Goal: Transaction & Acquisition: Purchase product/service

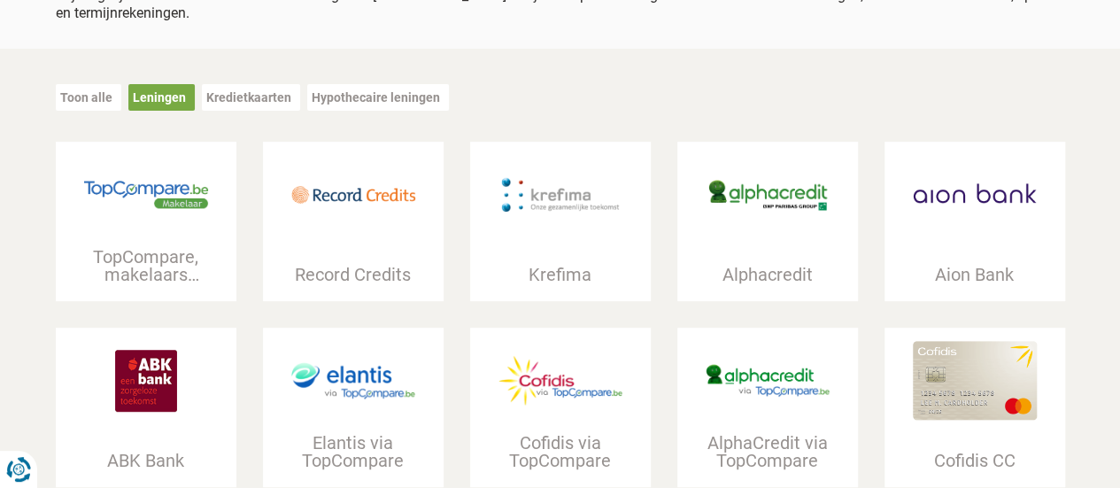
scroll to position [235, 0]
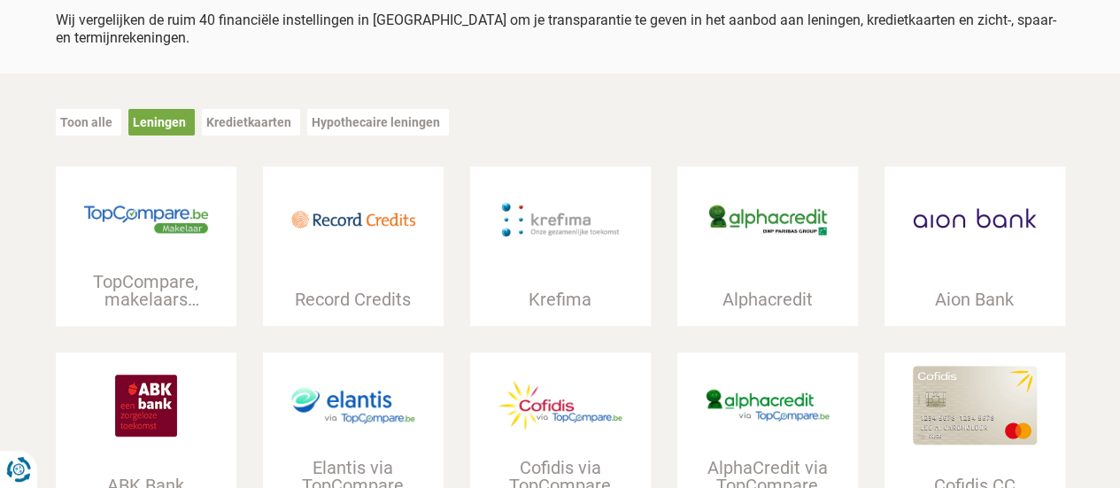
click at [146, 250] on div at bounding box center [146, 219] width 181 height 106
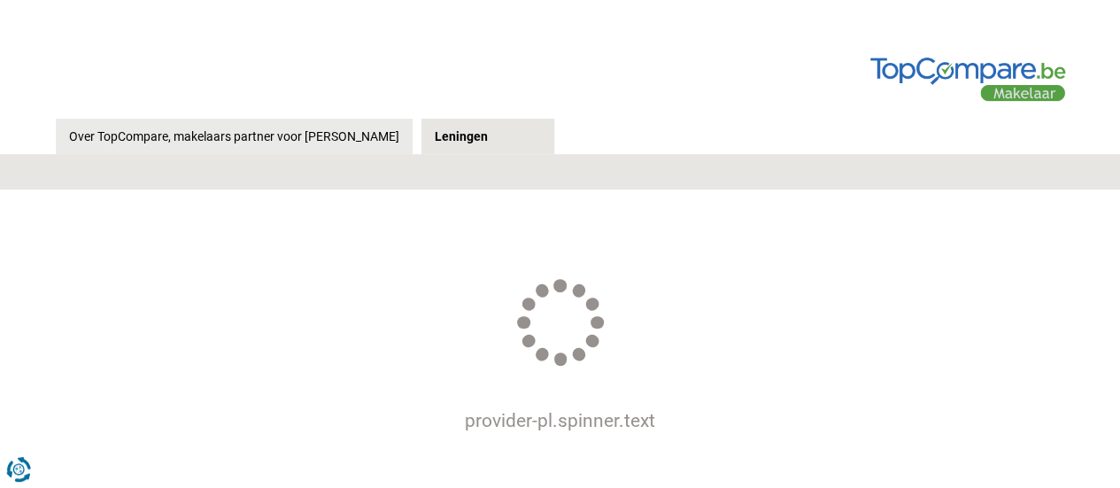
scroll to position [412, 0]
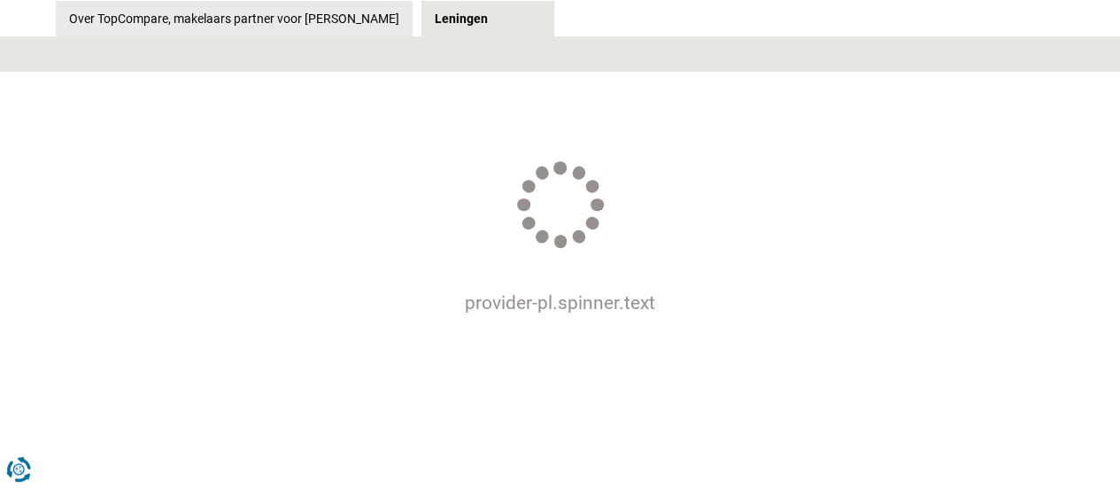
click at [566, 146] on div at bounding box center [560, 205] width 119 height 119
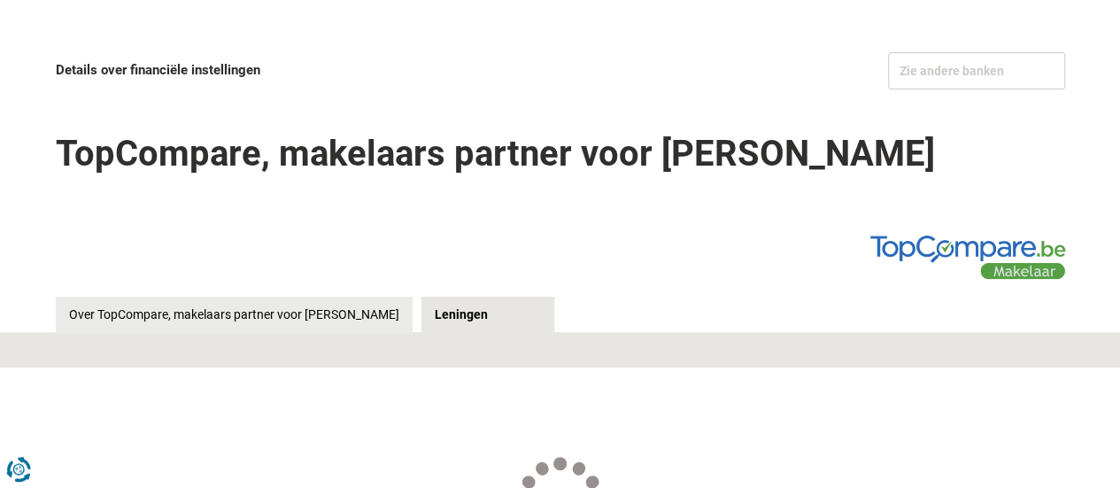
scroll to position [118, 0]
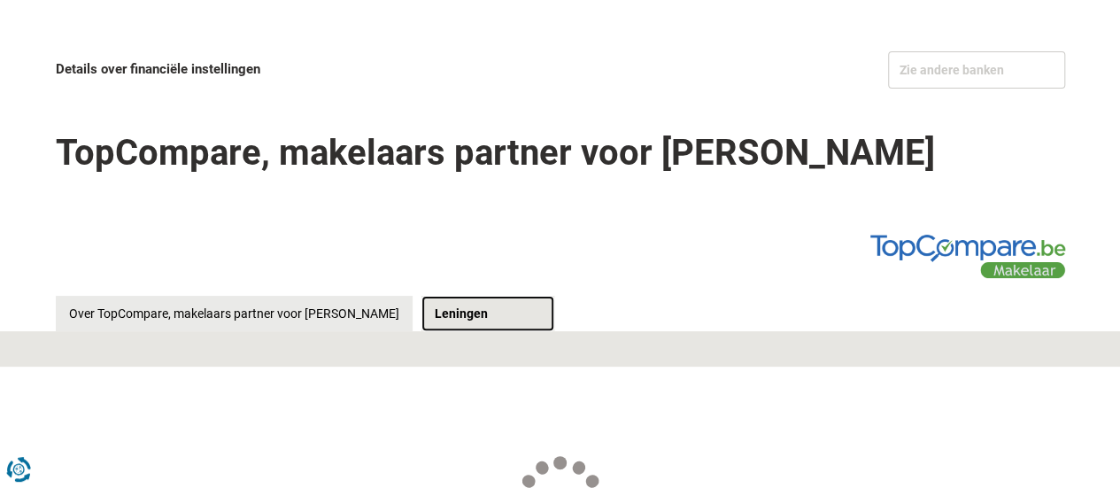
click at [440, 296] on link "Leningen" at bounding box center [487, 313] width 133 height 35
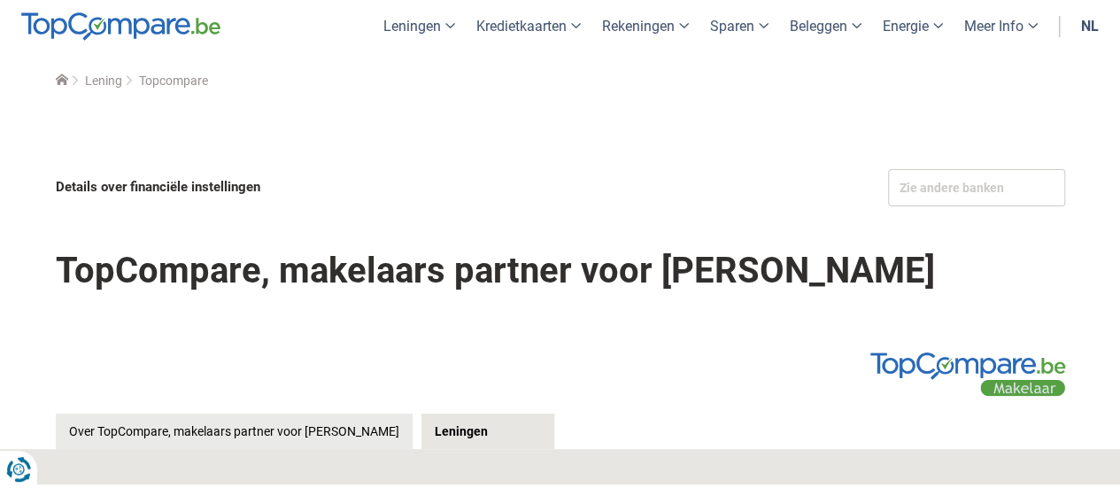
scroll to position [118, 0]
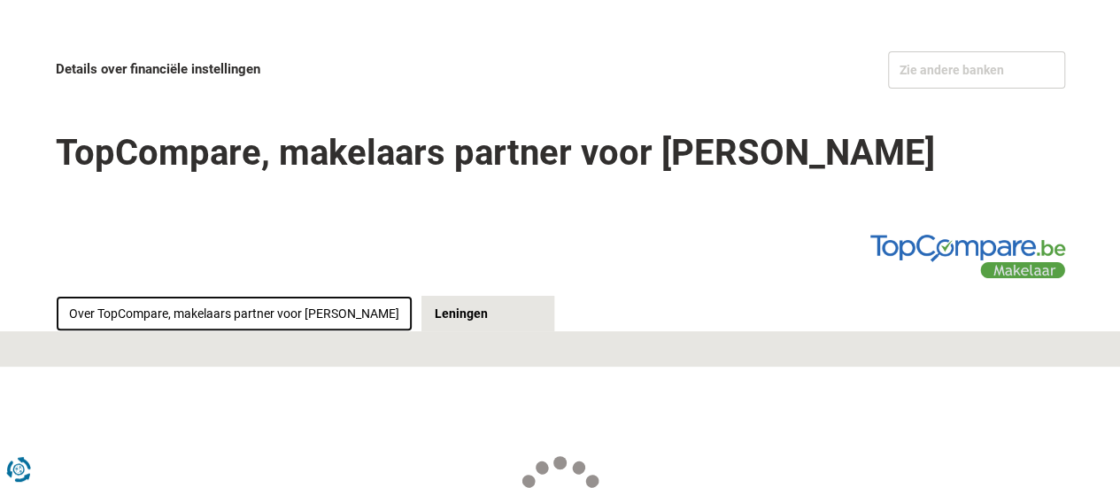
click at [241, 296] on link "Over TopCompare, makelaars partner voor [PERSON_NAME]" at bounding box center [234, 313] width 357 height 35
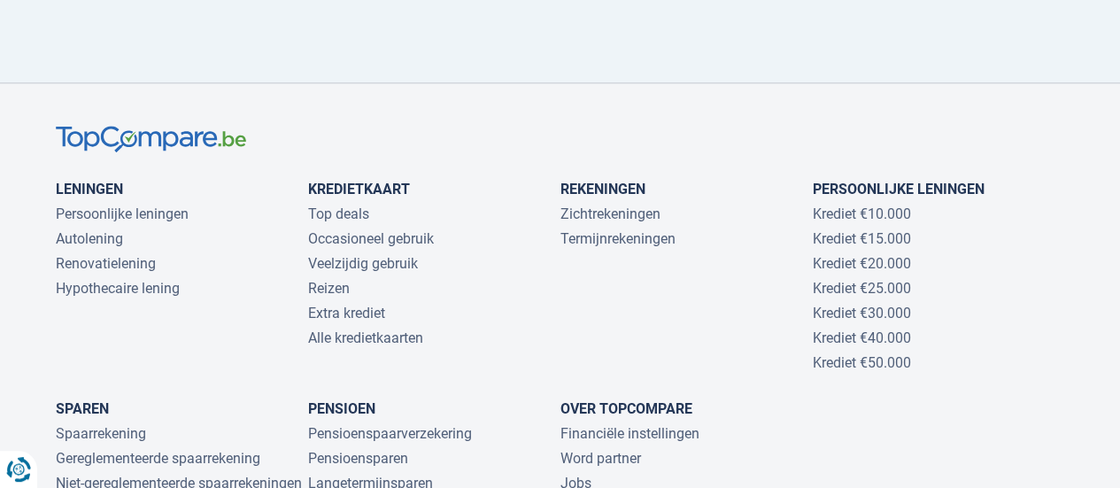
scroll to position [1062, 0]
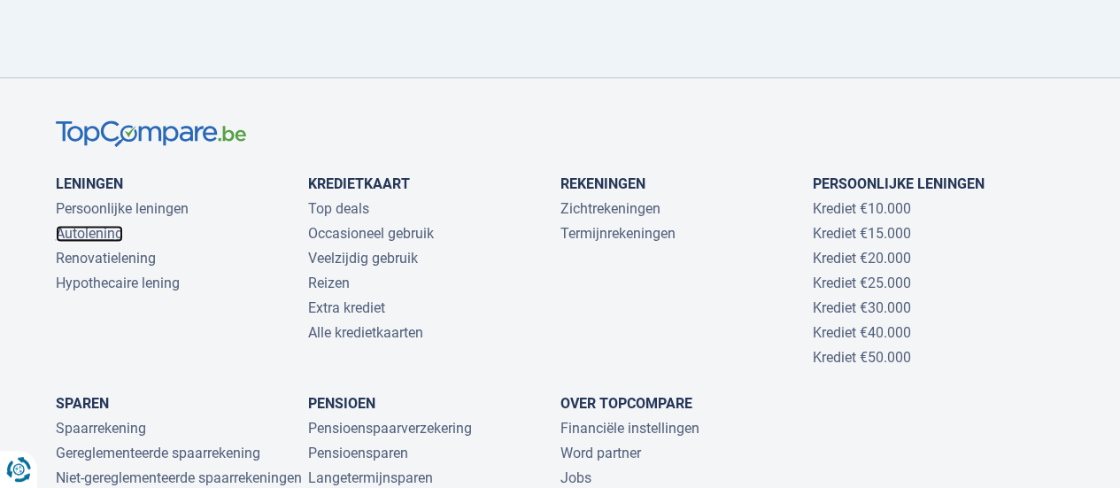
click at [75, 225] on link "Autolening" at bounding box center [89, 233] width 67 height 17
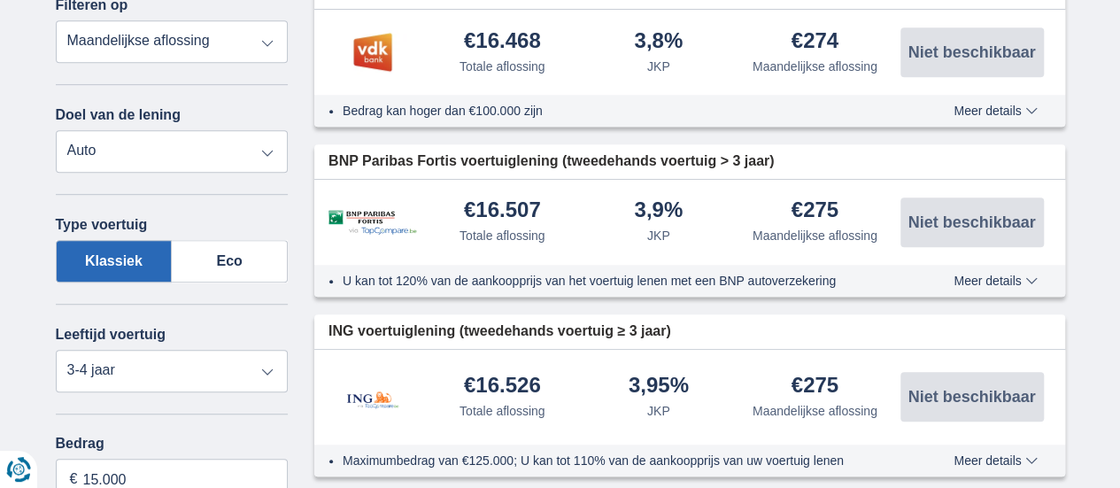
scroll to position [472, 0]
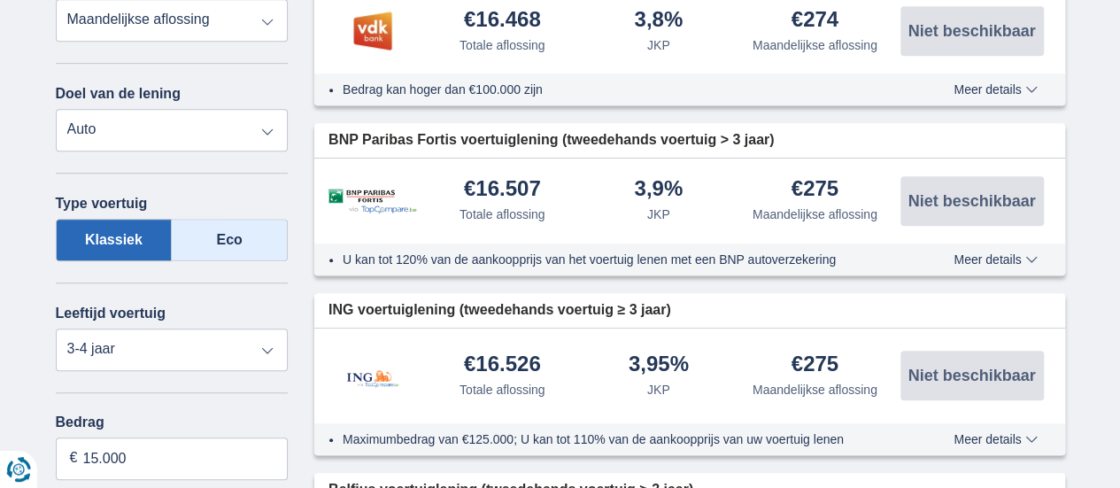
click at [228, 233] on label "Eco" at bounding box center [230, 240] width 116 height 42
click at [0, 0] on input "Eco" at bounding box center [0, 0] width 0 height 0
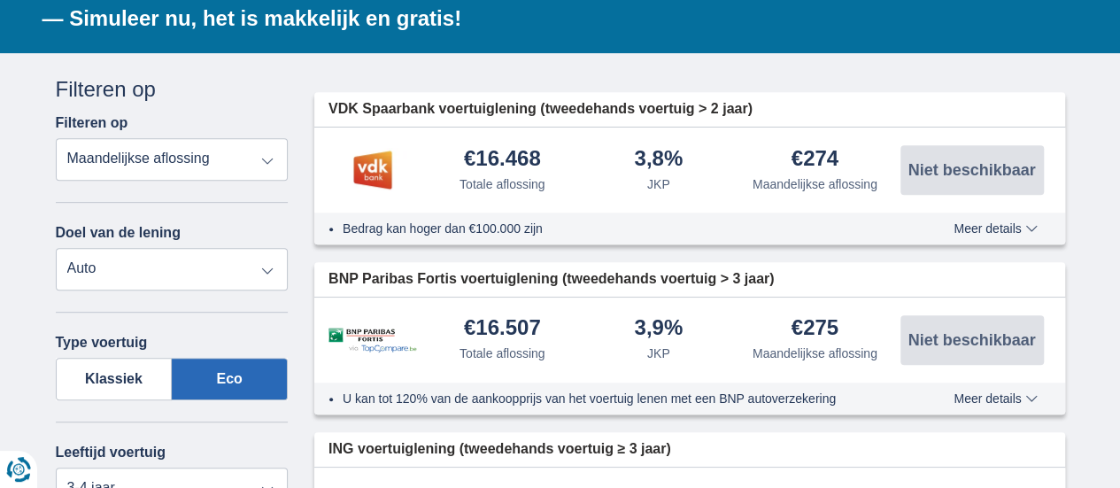
scroll to position [354, 0]
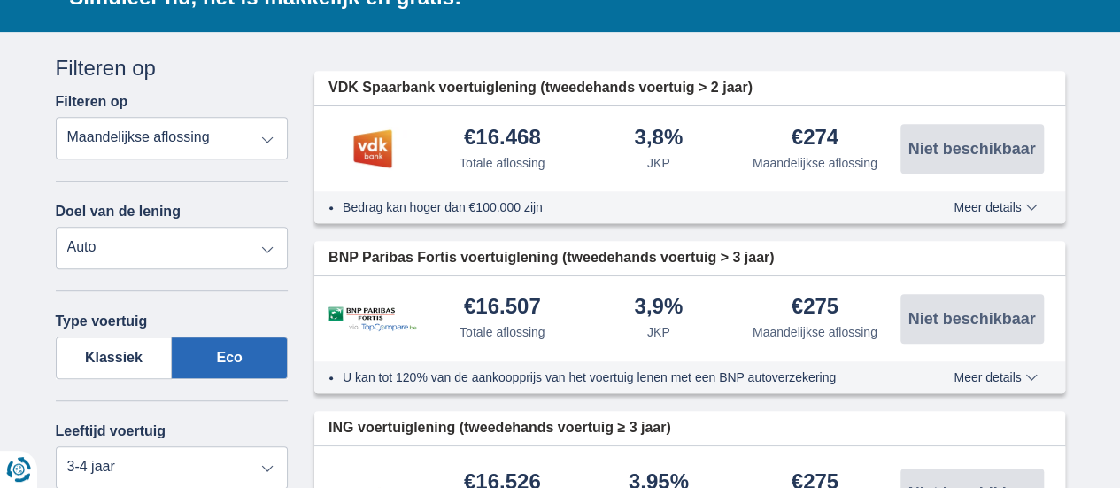
click at [88, 250] on select "Persoonlijke lening Auto Moto / fiets Mobilhome / caravan Renovatie Energie Sch…" at bounding box center [172, 248] width 233 height 42
select select "personalLoan"
click at [56, 227] on select "Persoonlijke lening Auto Moto / fiets Mobilhome / caravan Renovatie Energie Sch…" at bounding box center [172, 248] width 233 height 42
type input "7.500"
type input "7250"
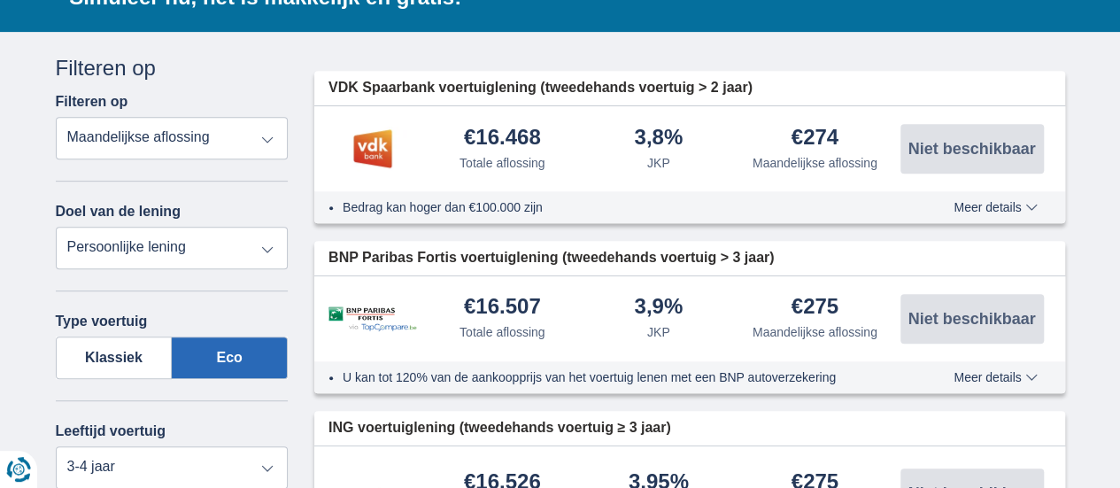
select select "42"
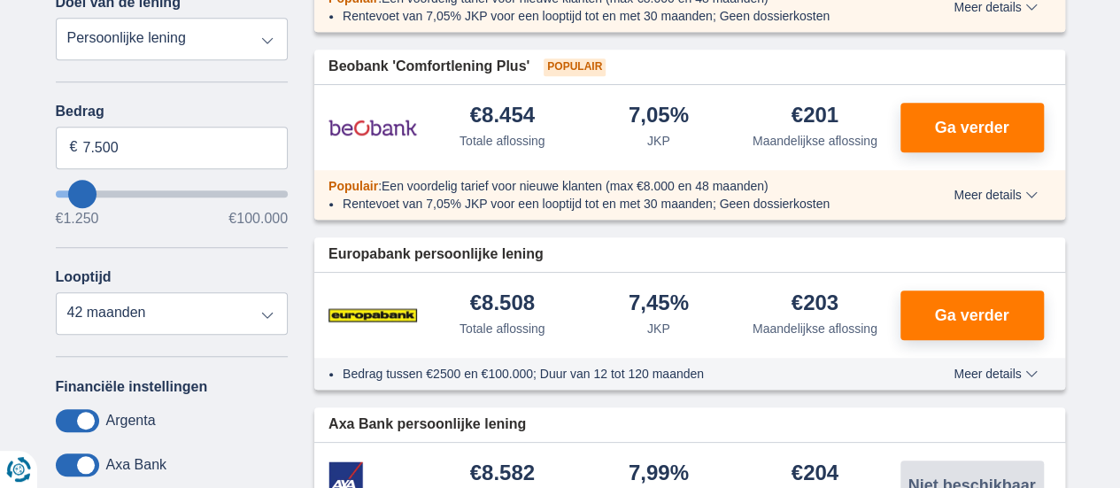
scroll to position [589, 0]
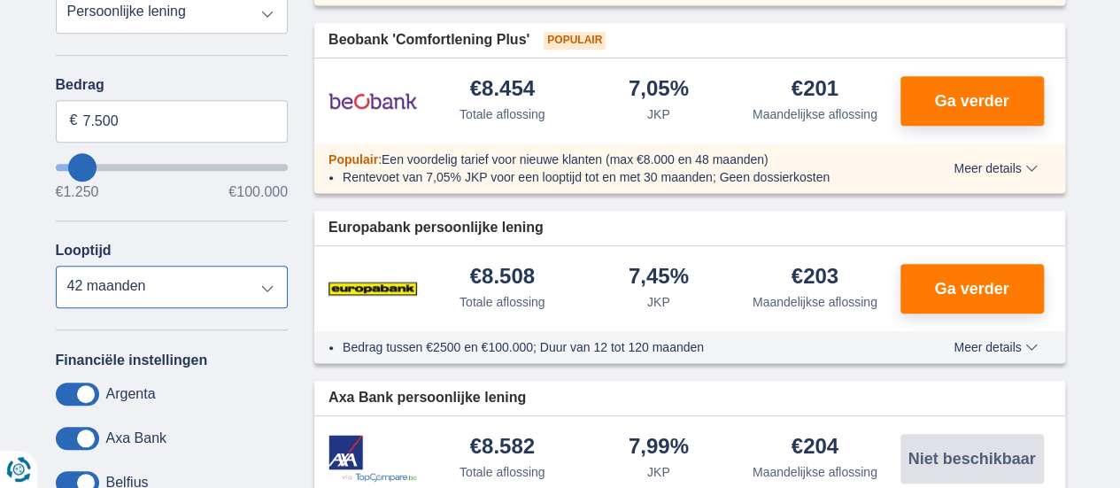
click at [265, 289] on select "12 maanden 18 maanden 24 maanden 30 maanden 36 maanden 42 maanden" at bounding box center [172, 286] width 233 height 42
click at [133, 119] on input "7.500" at bounding box center [172, 121] width 233 height 42
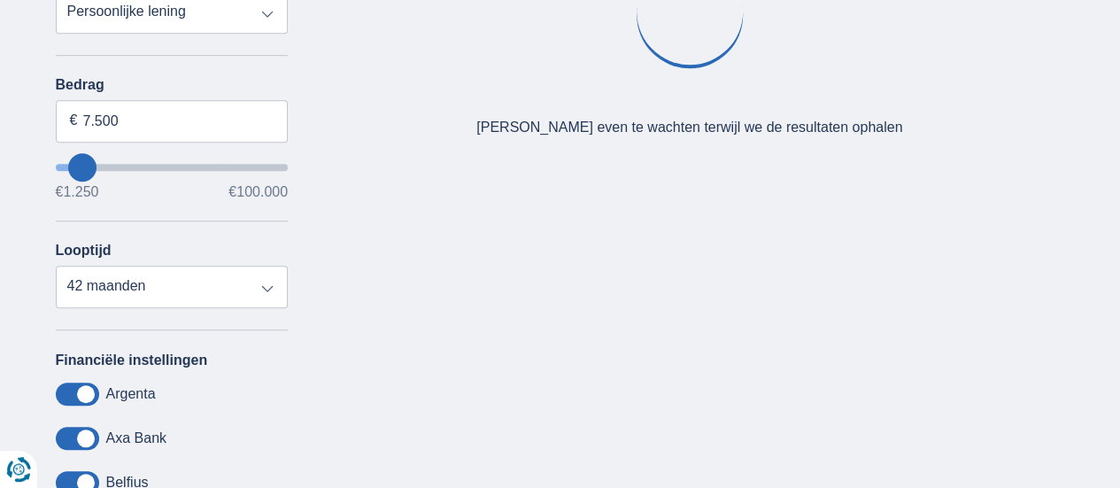
type input "4250"
type input "4.250"
select select "36"
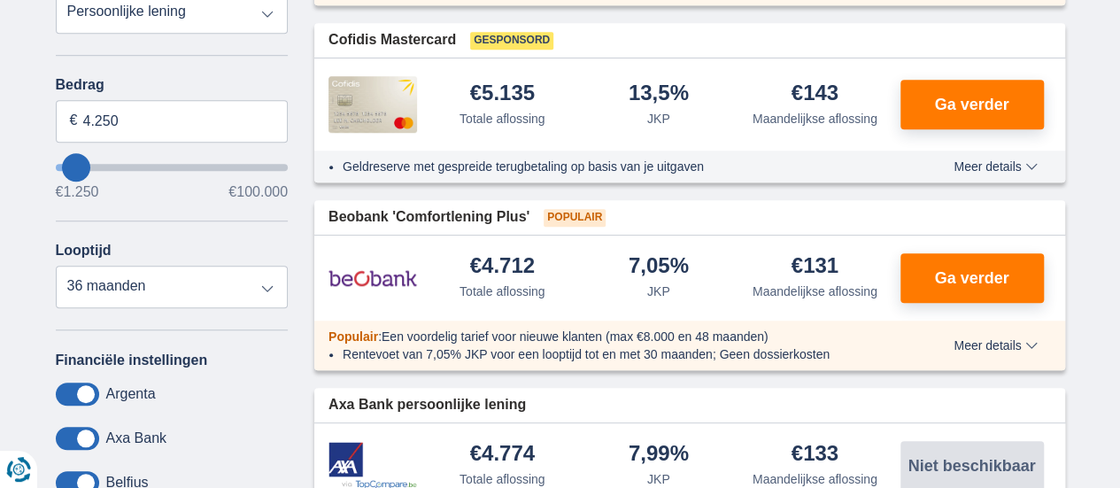
type input "9.250"
type input "10250"
type input "10.250"
select select "60"
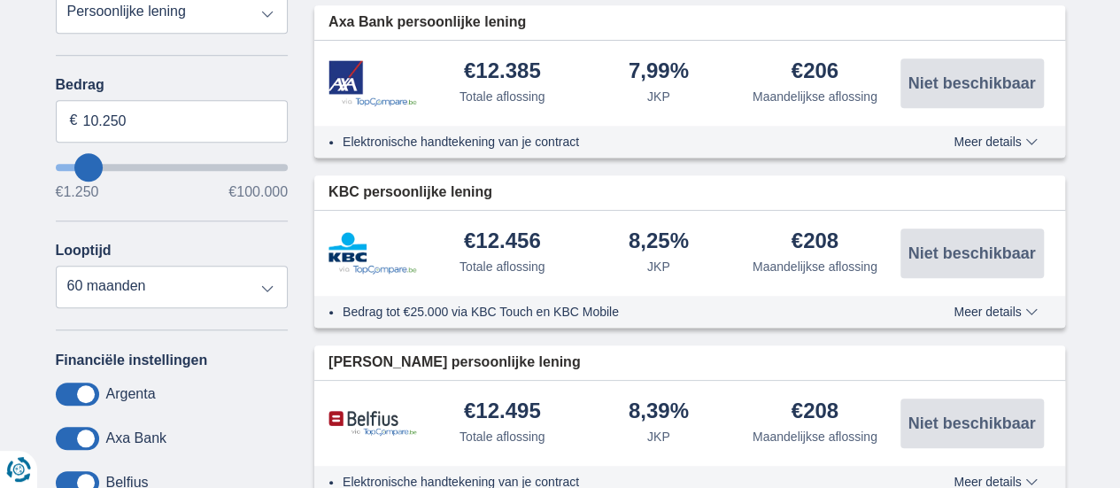
type input "2.250"
type input "2250"
select select "24"
type input "1250"
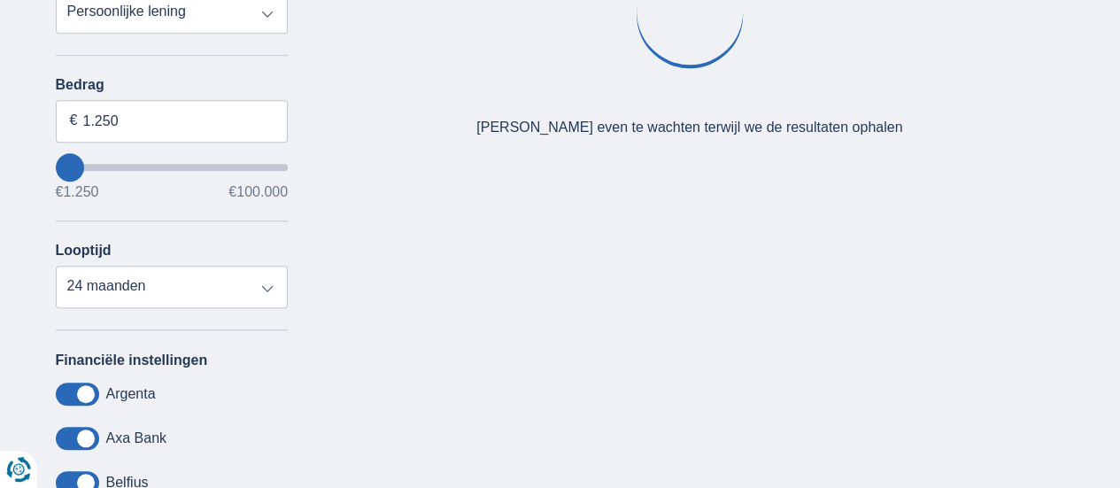
click at [73, 164] on input "wantToBorrow" at bounding box center [172, 167] width 233 height 7
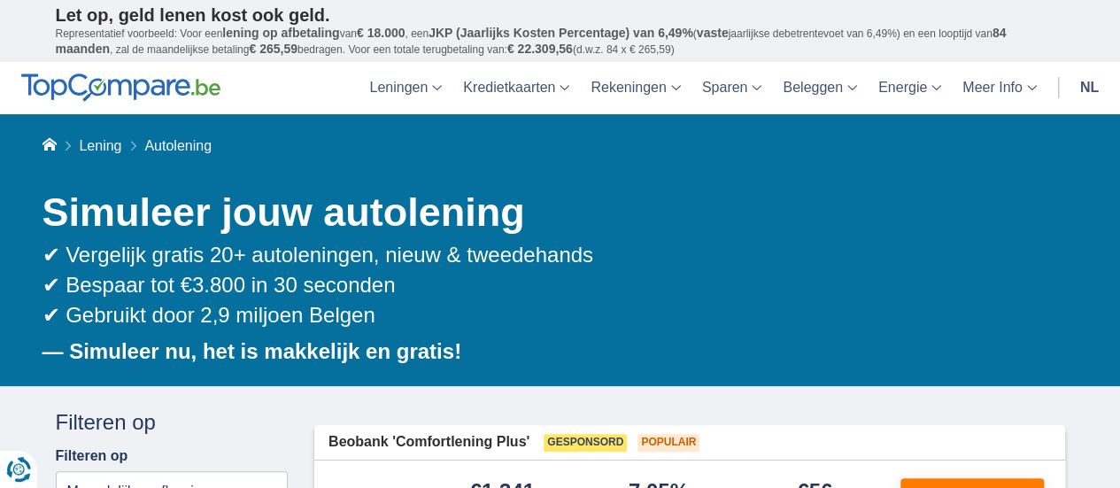
click at [81, 165] on div "Home [GEOGRAPHIC_DATA] Autolening Simuleer jouw autolening ✔ Vergelijk gratis 2…" at bounding box center [559, 250] width 1035 height 273
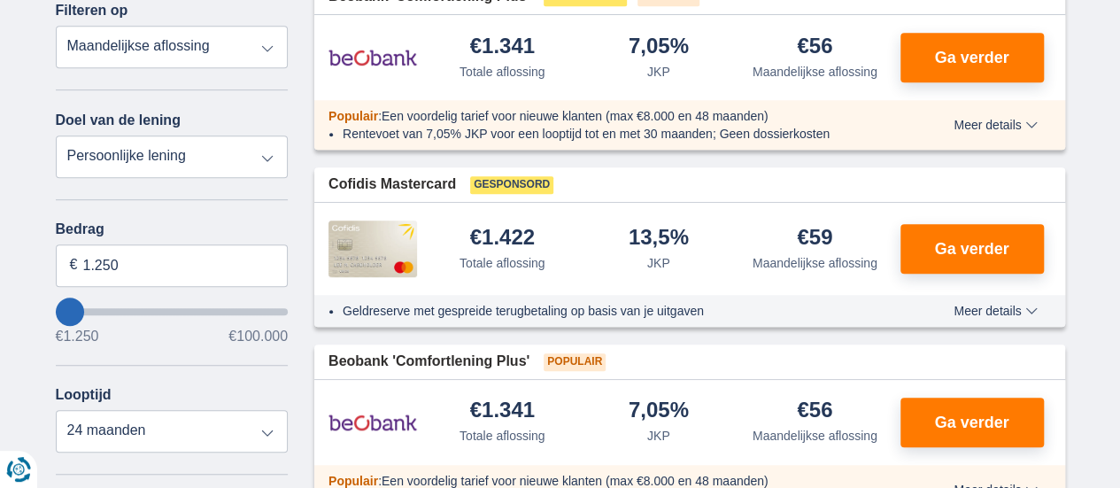
scroll to position [472, 0]
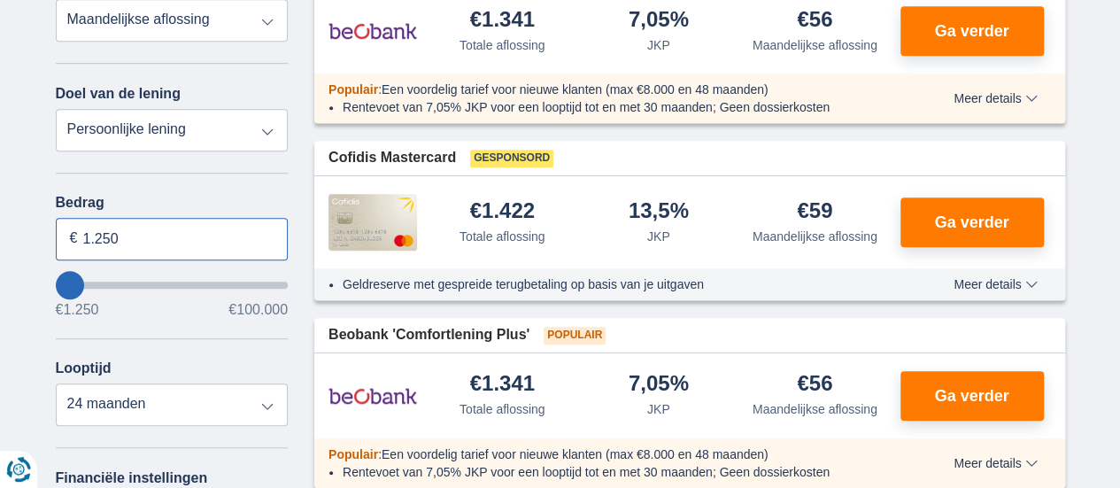
click at [156, 236] on input "1.250" at bounding box center [172, 239] width 233 height 42
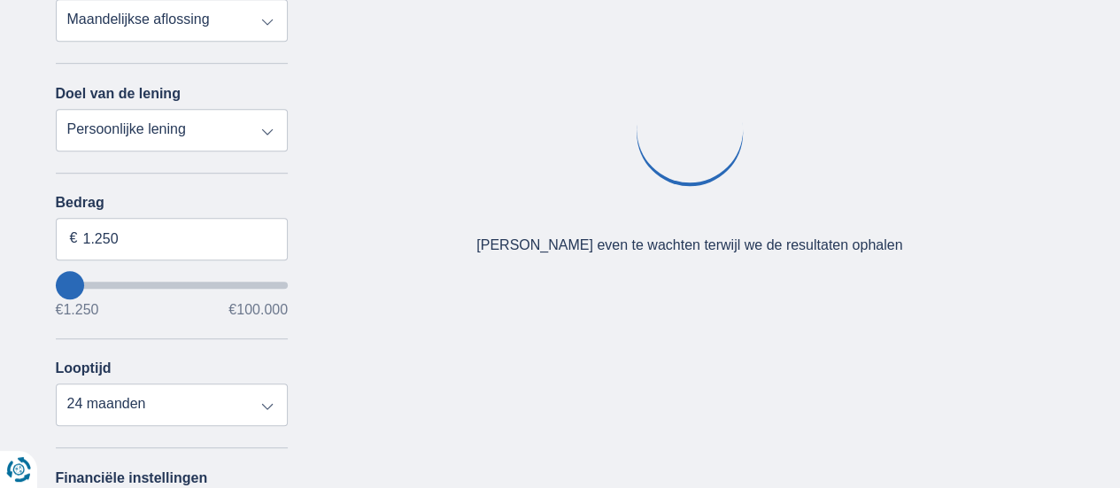
type input "6.250"
type input "6250"
select select "42"
type input "7250"
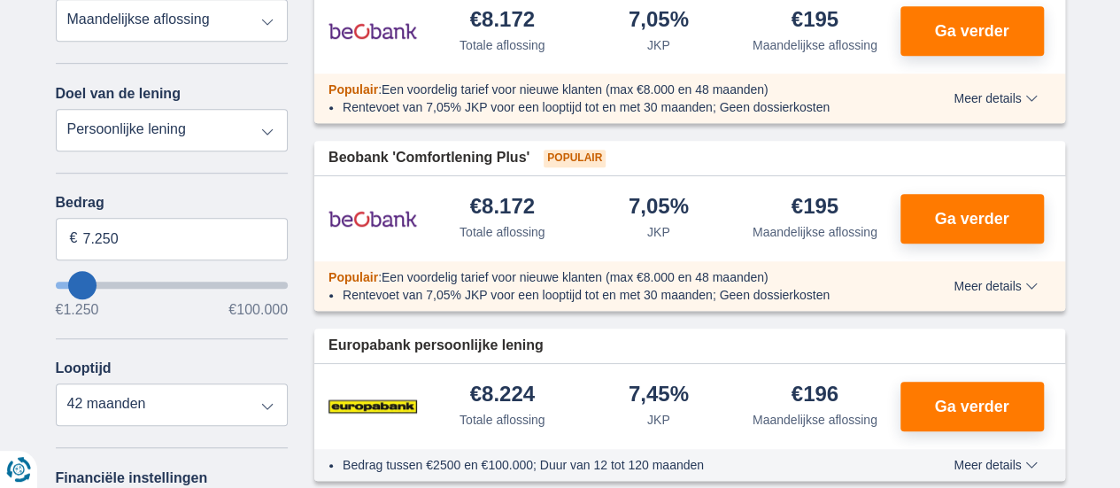
type input "1.250"
type input "1250"
select select "24"
type input "1250"
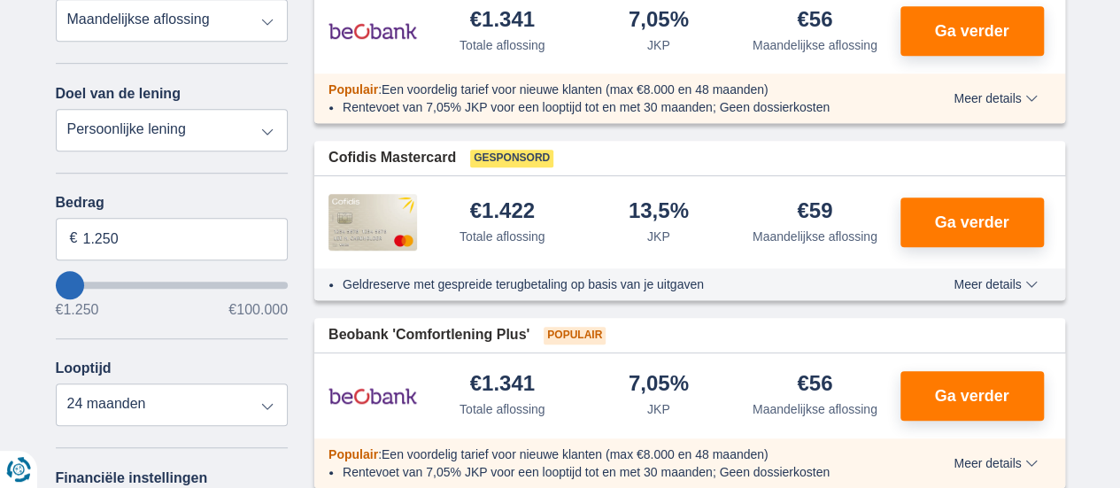
click at [79, 285] on input "wantToBorrow" at bounding box center [172, 284] width 233 height 7
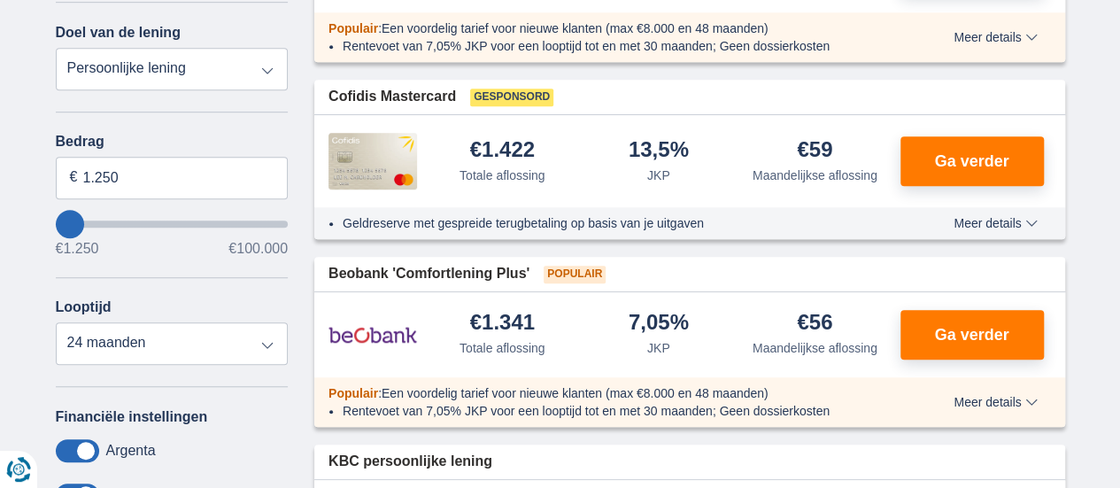
scroll to position [589, 0]
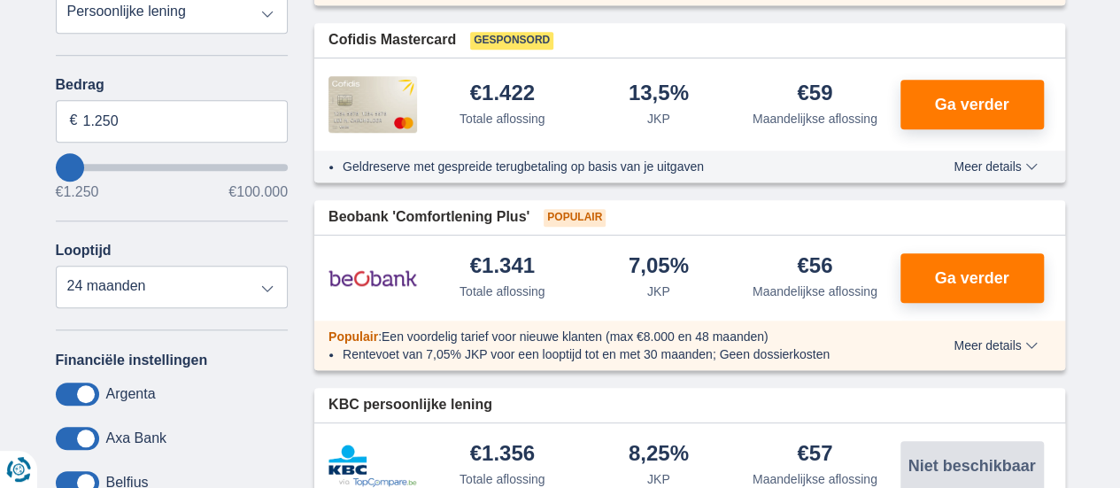
type input "7.250"
type input "8250"
type input "8.250"
select select "48"
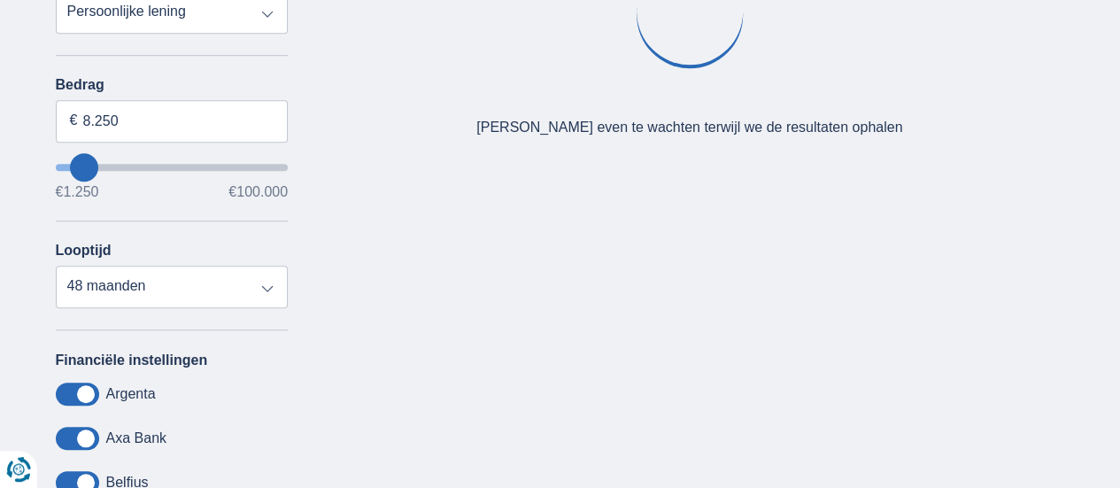
type input "7.250"
type input "7250"
select select "42"
type input "6250"
type input "6.250"
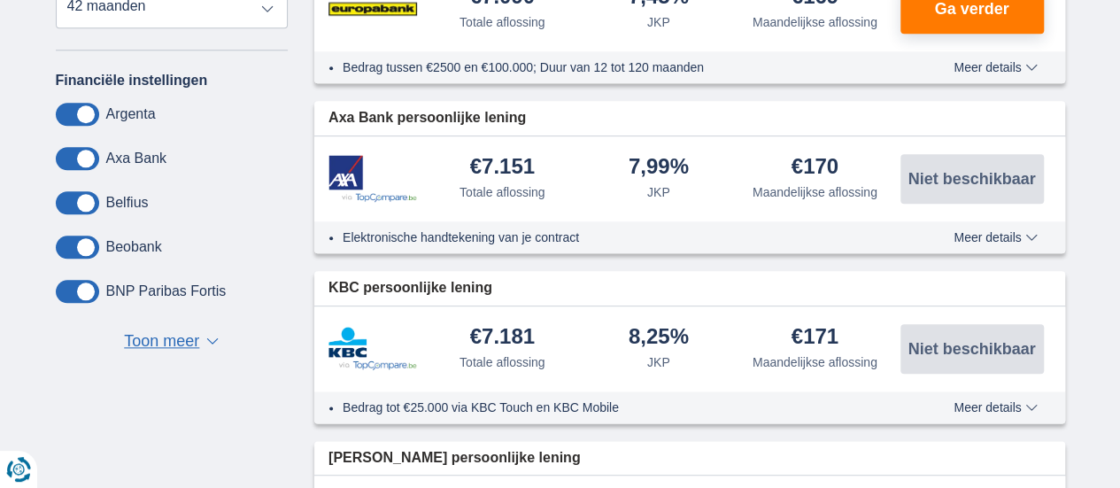
scroll to position [885, 0]
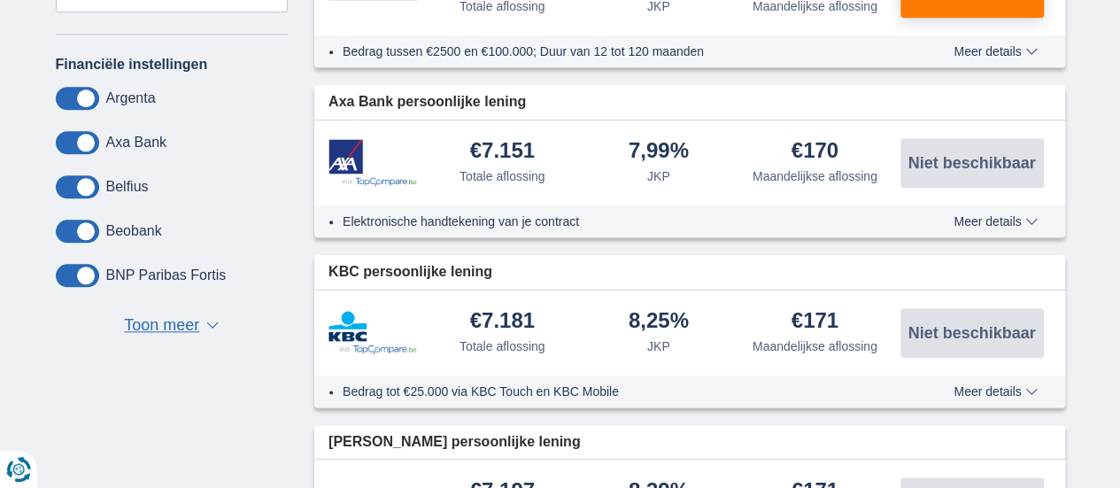
click at [177, 319] on span "Toon meer" at bounding box center [161, 325] width 75 height 23
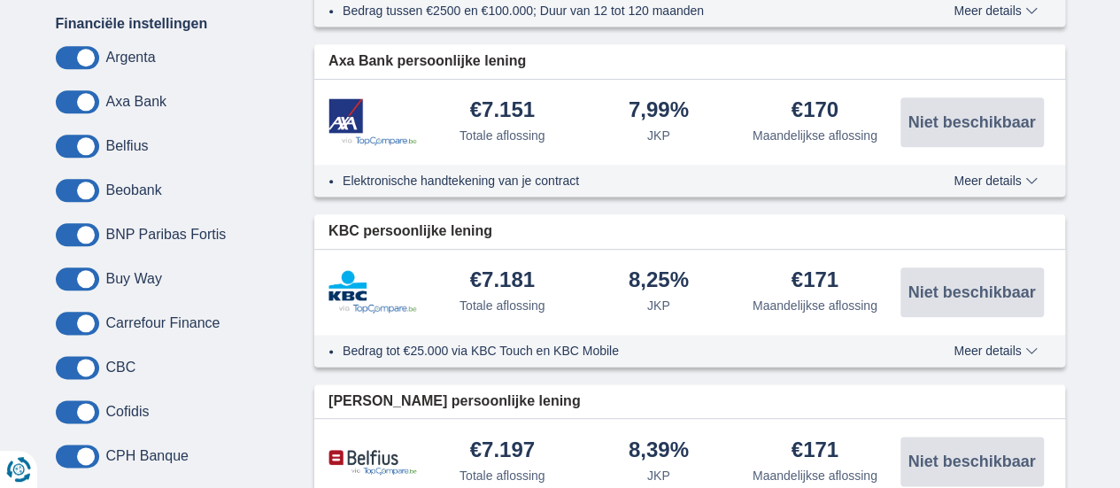
scroll to position [943, 0]
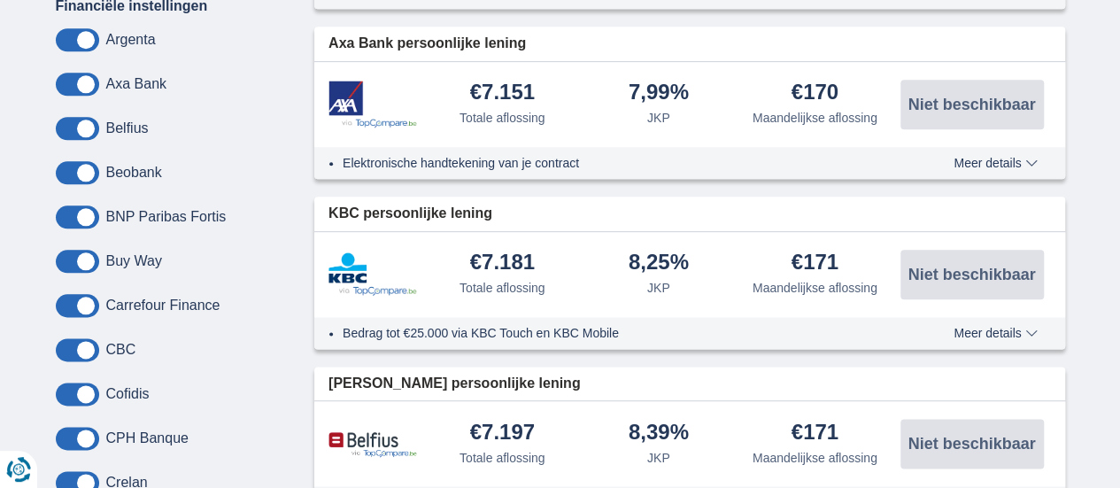
click at [67, 256] on span at bounding box center [77, 261] width 43 height 23
click at [0, 0] on input "checkbox" at bounding box center [0, 0] width 0 height 0
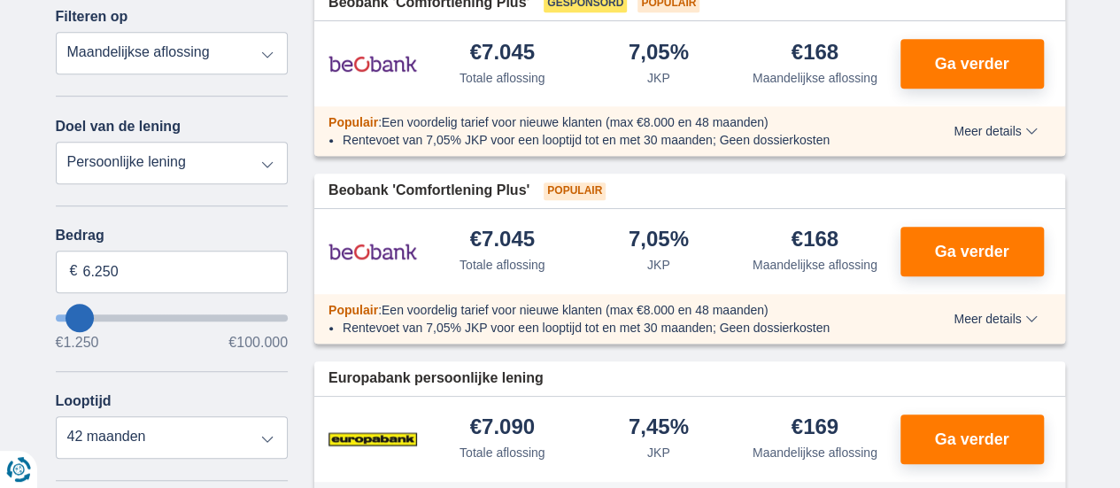
scroll to position [412, 0]
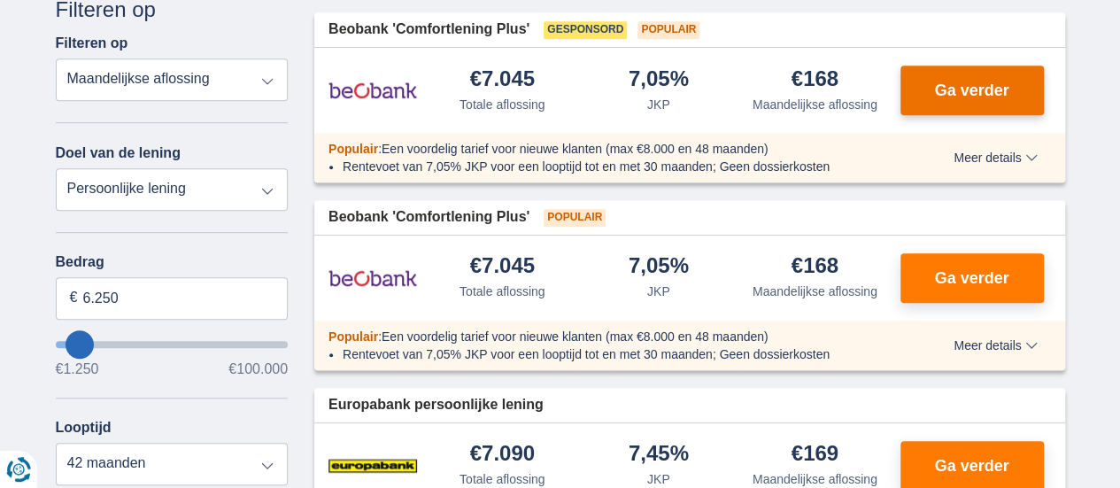
click at [972, 86] on span "Ga verder" at bounding box center [971, 90] width 74 height 16
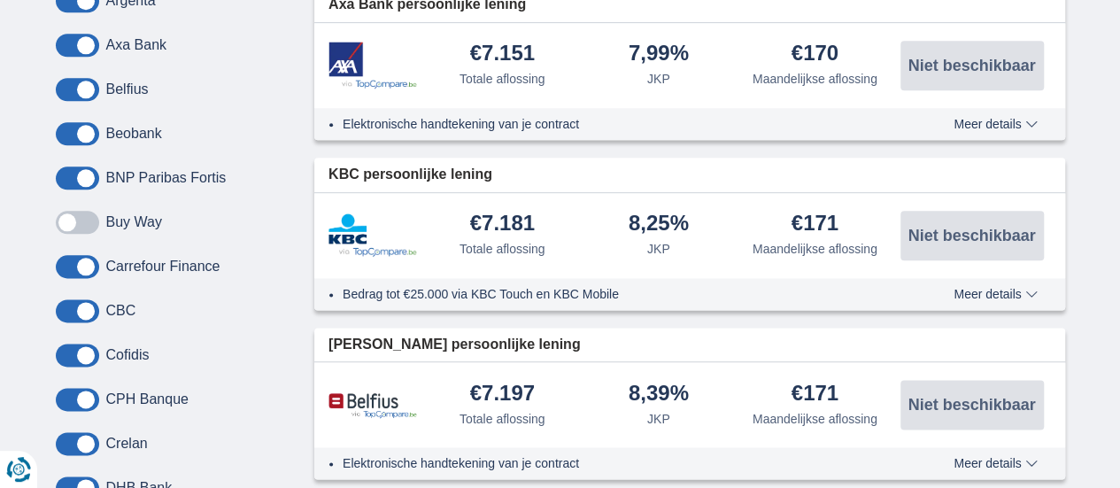
scroll to position [1003, 0]
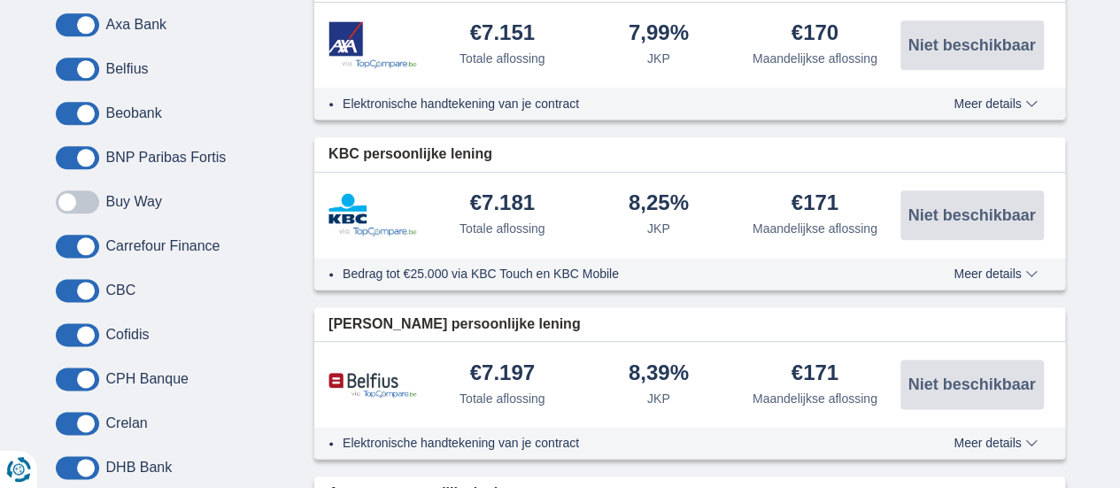
click at [82, 197] on span at bounding box center [77, 201] width 43 height 23
click at [0, 0] on input "checkbox" at bounding box center [0, 0] width 0 height 0
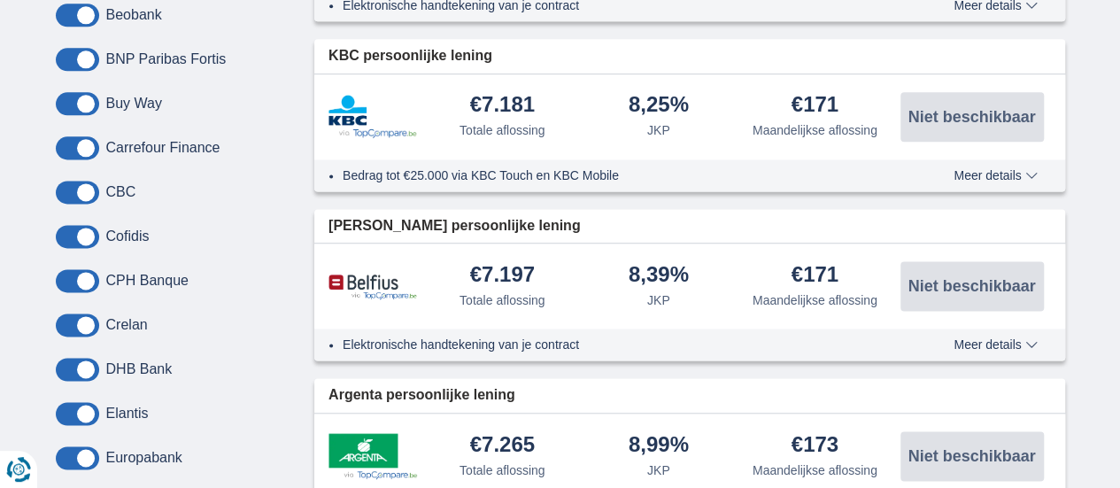
scroll to position [1120, 0]
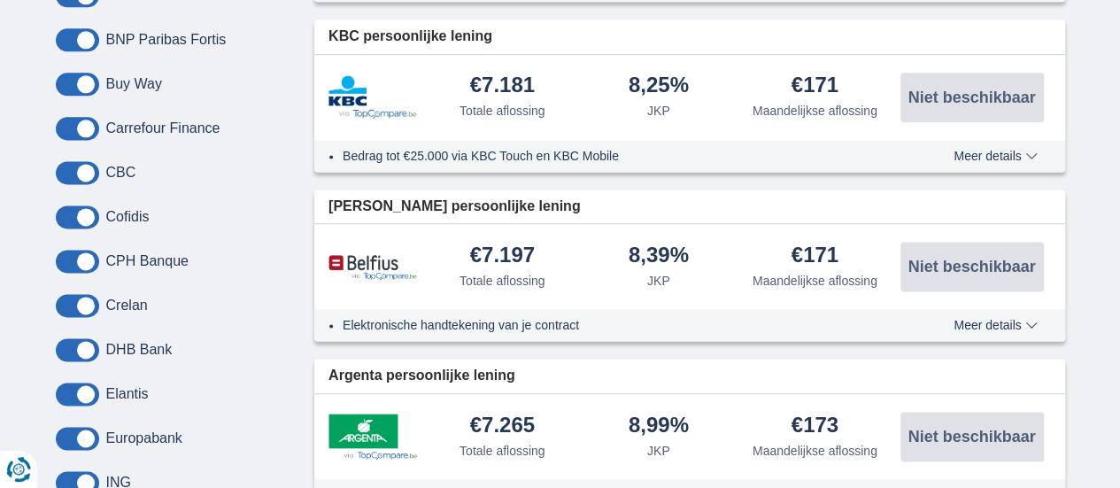
click at [59, 213] on span at bounding box center [77, 216] width 43 height 23
click at [0, 0] on input "checkbox" at bounding box center [0, 0] width 0 height 0
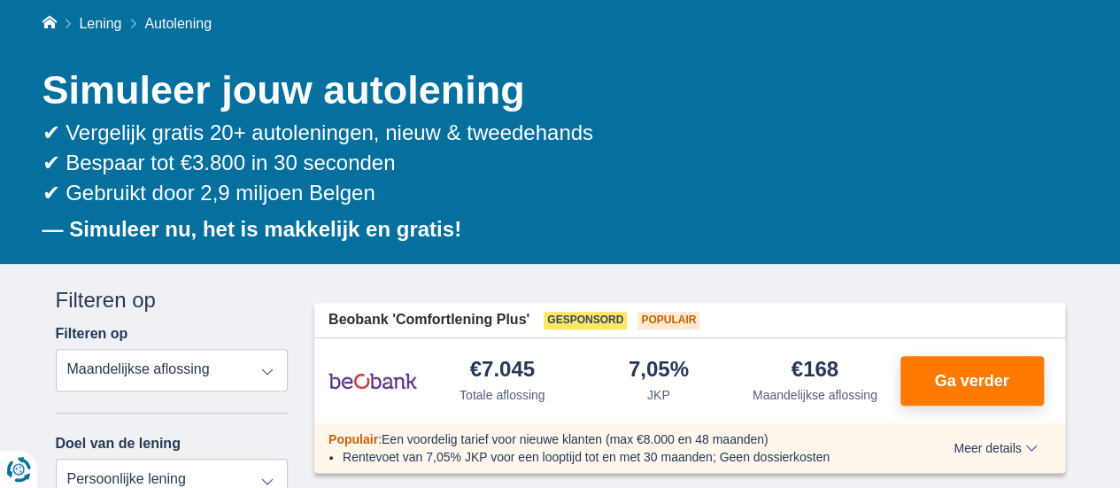
scroll to position [118, 0]
